Goal: Information Seeking & Learning: Check status

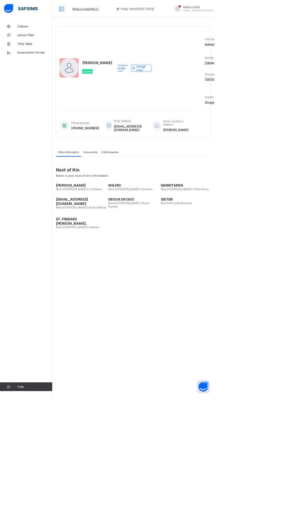
click at [35, 30] on link "Classes" at bounding box center [35, 35] width 70 height 12
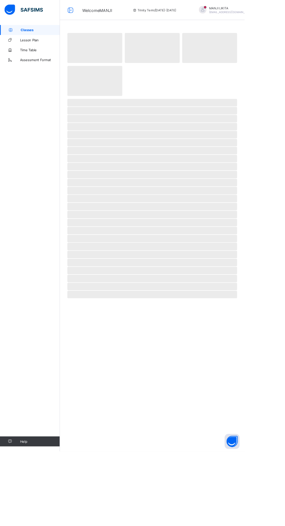
click at [244, 9] on span "[PERSON_NAME]" at bounding box center [270, 9] width 52 height 4
click at [163, 12] on span "Trinity Term / [DATE]-[DATE]" at bounding box center [180, 12] width 51 height 4
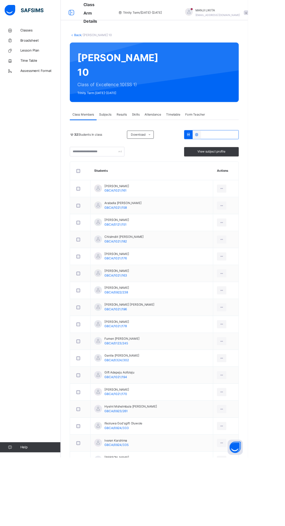
click at [140, 129] on span "Results" at bounding box center [140, 131] width 12 height 5
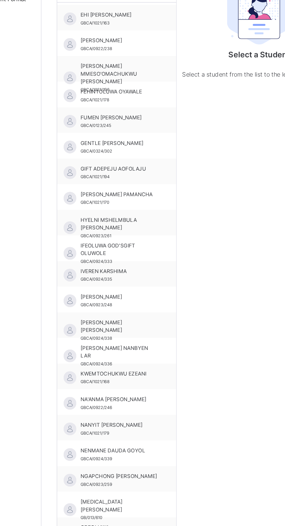
scroll to position [93, 0]
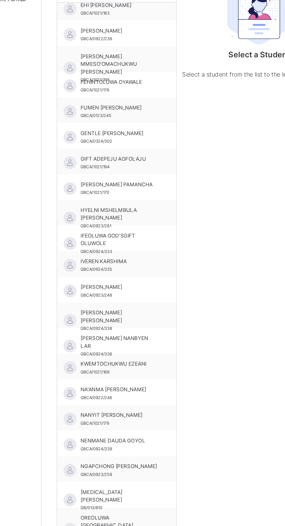
click at [119, 345] on span "NA'ANMA MICHAEL BUBA" at bounding box center [123, 347] width 52 height 5
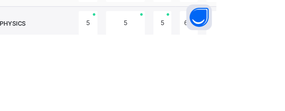
scroll to position [239, 0]
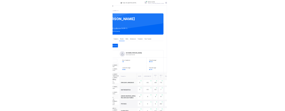
scroll to position [0, 0]
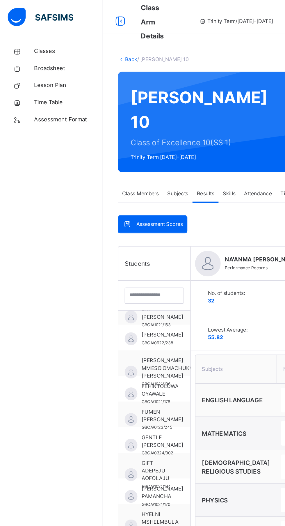
click at [40, 47] on span "Broadsheet" at bounding box center [46, 47] width 47 height 6
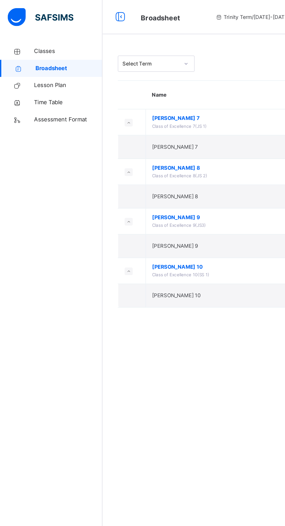
click at [120, 181] on span "COE 10" at bounding box center [158, 181] width 108 height 5
click at [118, 182] on span "COE 10" at bounding box center [158, 181] width 108 height 5
click at [106, 177] on td "COE 10 Class of Excellence 10(SS 1)" at bounding box center [157, 185] width 117 height 18
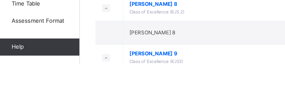
scroll to position [45, 0]
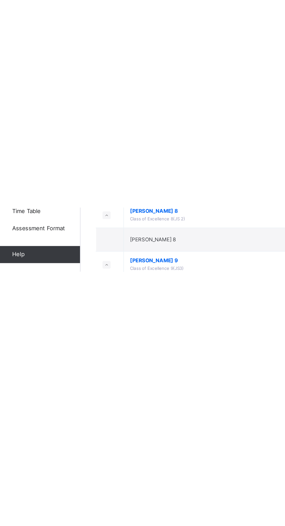
scroll to position [0, 0]
